Goal: Information Seeking & Learning: Learn about a topic

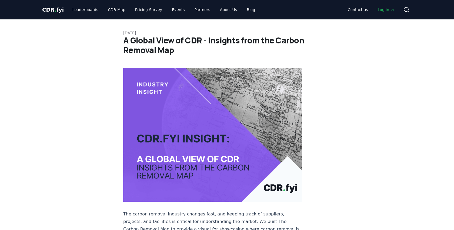
scroll to position [1252, 0]
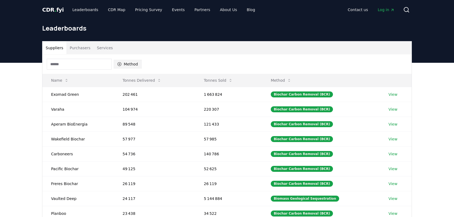
click at [130, 64] on button "Method" at bounding box center [128, 64] width 28 height 9
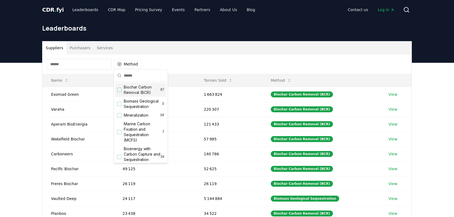
click at [119, 88] on div "Suggestions" at bounding box center [119, 89] width 4 height 4
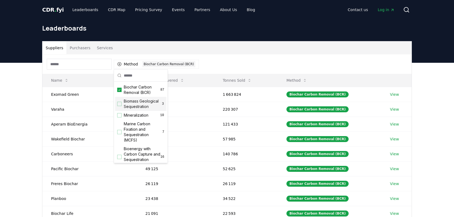
click at [223, 70] on div "Method 1 Biochar Carbon Removal (BCR)" at bounding box center [226, 63] width 369 height 19
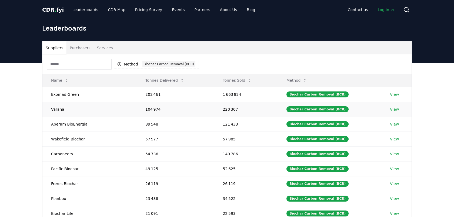
drag, startPoint x: 154, startPoint y: 109, endPoint x: 133, endPoint y: 112, distance: 21.8
click at [137, 112] on td "104 974" at bounding box center [175, 109] width 77 height 15
drag, startPoint x: 134, startPoint y: 108, endPoint x: 156, endPoint y: 109, distance: 22.1
click at [156, 109] on td "104 974" at bounding box center [175, 109] width 77 height 15
click at [214, 110] on td "220 307" at bounding box center [246, 109] width 64 height 15
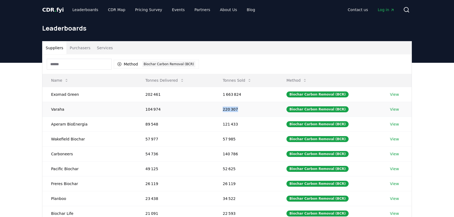
drag, startPoint x: 218, startPoint y: 107, endPoint x: 241, endPoint y: 107, distance: 23.5
click at [241, 107] on td "220 307" at bounding box center [246, 109] width 64 height 15
click at [393, 109] on link "View" at bounding box center [394, 108] width 9 height 5
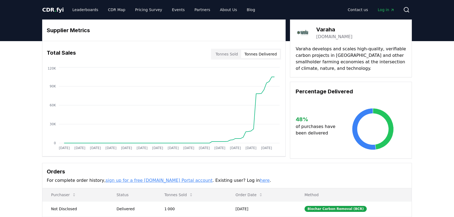
click at [264, 55] on button "Tonnes Delivered" at bounding box center [260, 54] width 39 height 9
click at [227, 53] on button "Tonnes Sold" at bounding box center [226, 54] width 29 height 9
